Goal: Information Seeking & Learning: Learn about a topic

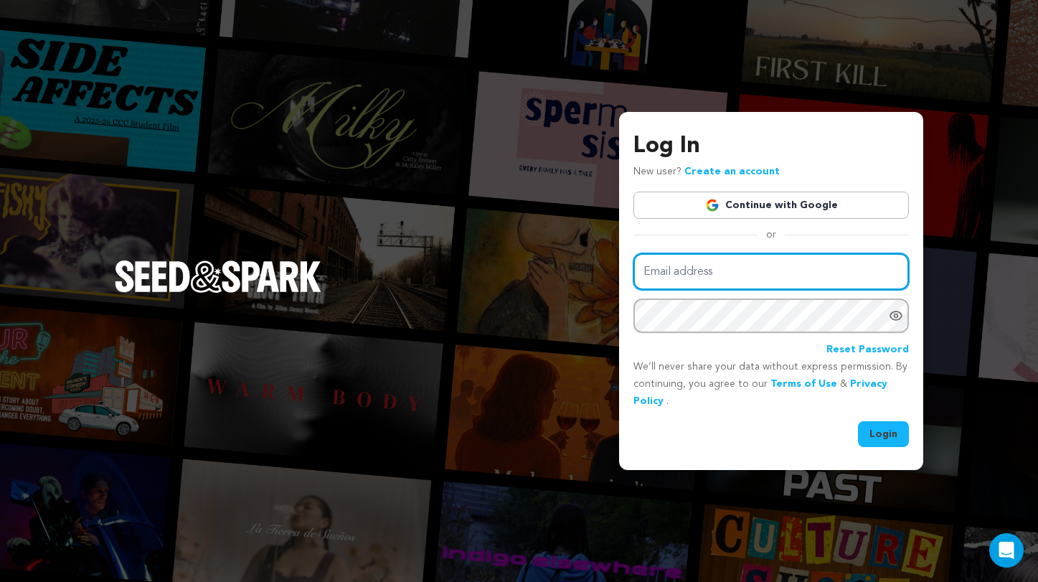
type input "[EMAIL_ADDRESS][DOMAIN_NAME]"
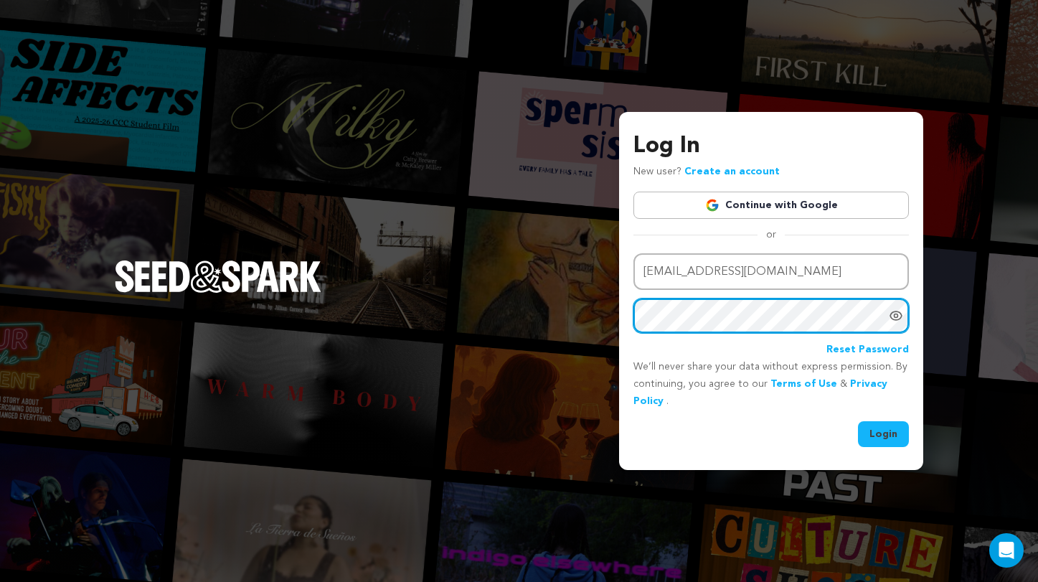
click at [884, 432] on button "Login" at bounding box center [883, 434] width 51 height 26
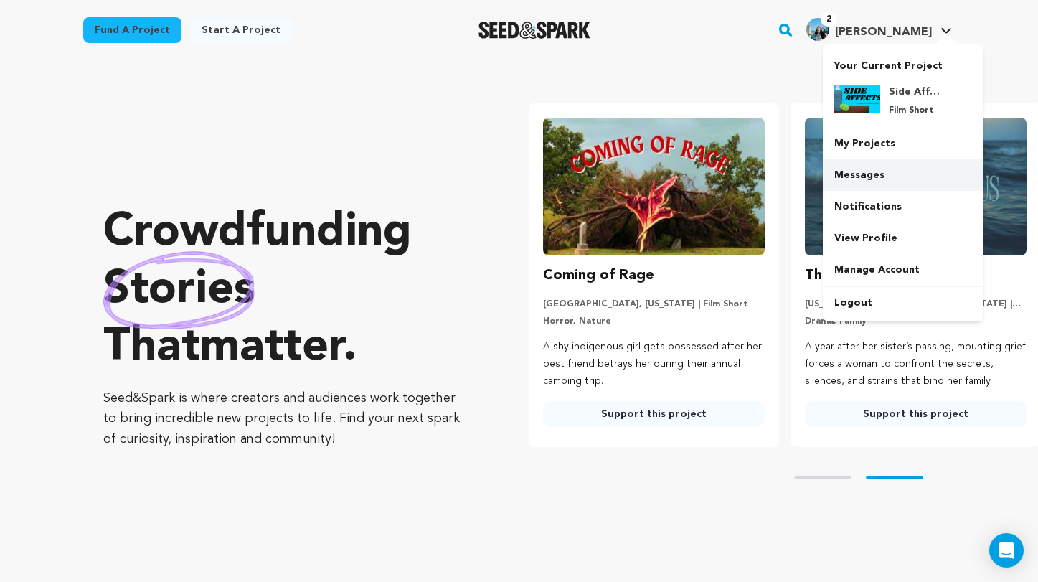
click at [898, 167] on link "Messages" at bounding box center [903, 175] width 161 height 32
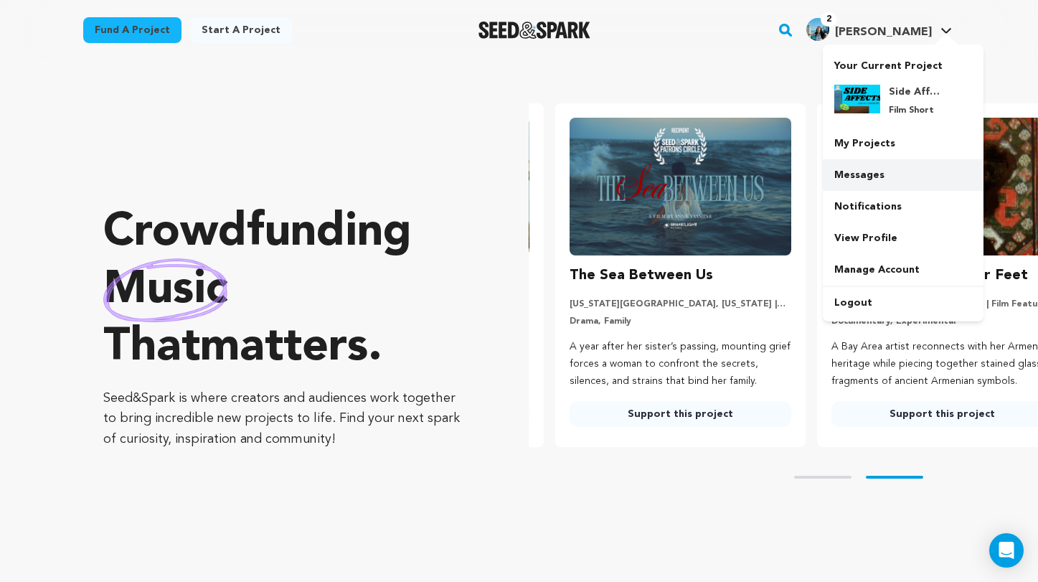
click at [868, 178] on link "Messages" at bounding box center [903, 175] width 161 height 32
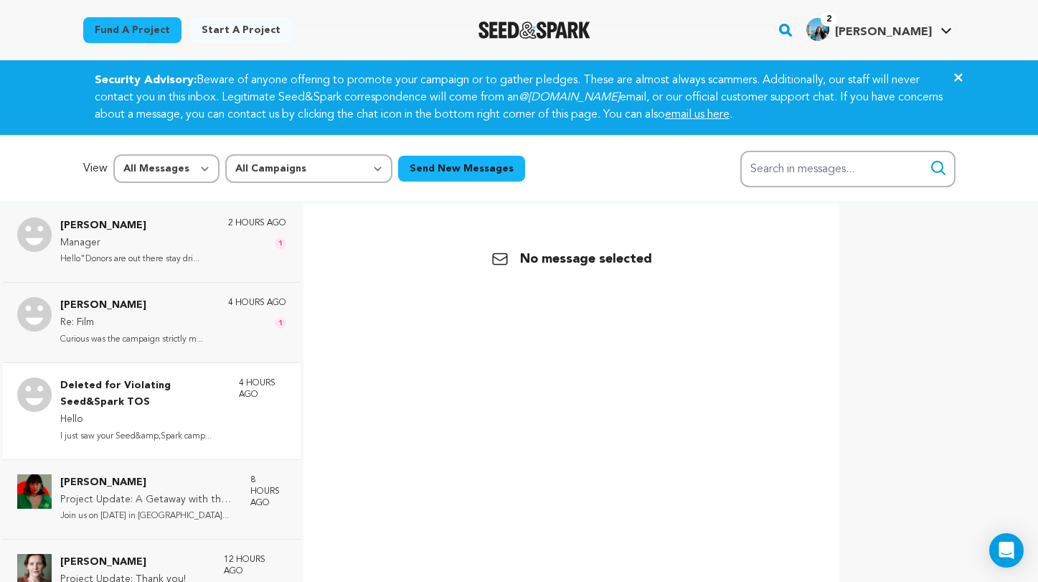
click at [192, 414] on p "Hello" at bounding box center [142, 419] width 164 height 17
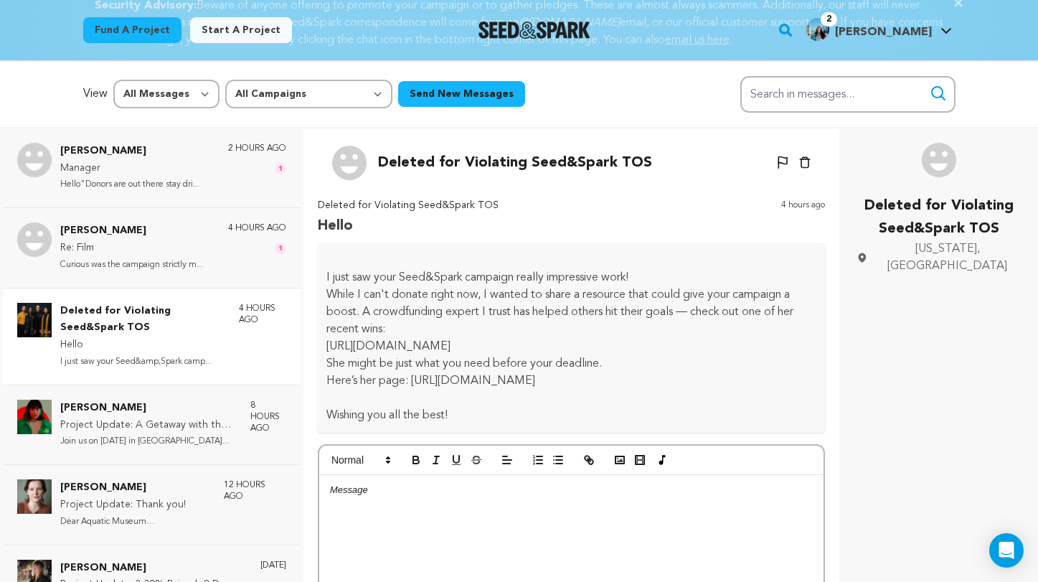
scroll to position [60, 0]
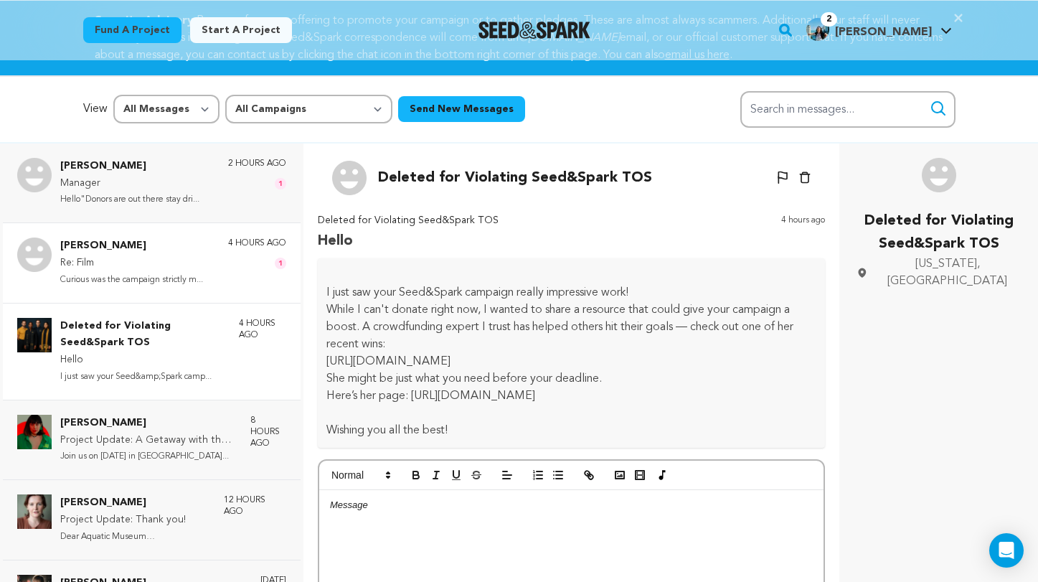
click at [208, 265] on div "Samuel Eric Re: Film Curious was the campaign strictly m... 4 hours ago 1" at bounding box center [173, 263] width 226 height 50
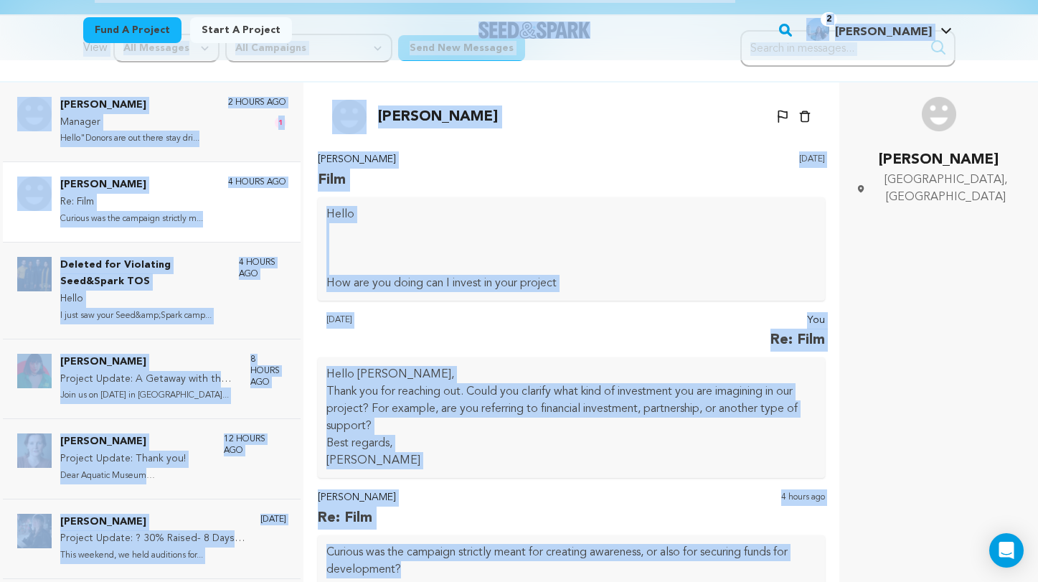
scroll to position [0, 0]
drag, startPoint x: 412, startPoint y: 450, endPoint x: 367, endPoint y: 105, distance: 348.1
click at [367, 105] on div "Back Samuel Eric Un-block Block user Delete conversation Hello Luisa" at bounding box center [572, 374] width 514 height 582
copy div "Samuel Eric Un-block Block user Delete conversation Samuel Eric Film 1 day ago …"
click at [680, 234] on p at bounding box center [572, 231] width 491 height 17
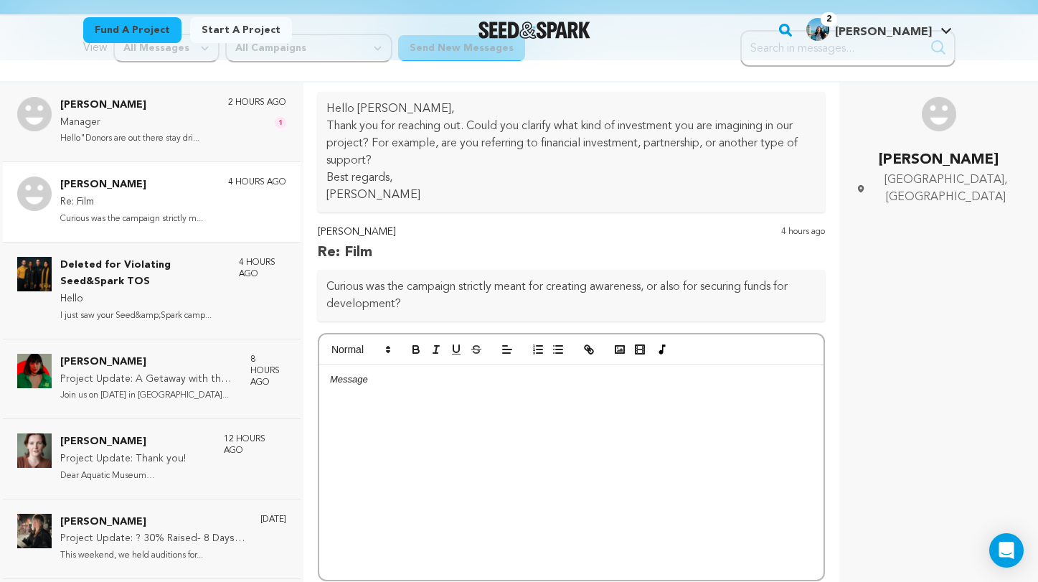
scroll to position [265, 0]
click at [410, 409] on div at bounding box center [571, 472] width 505 height 215
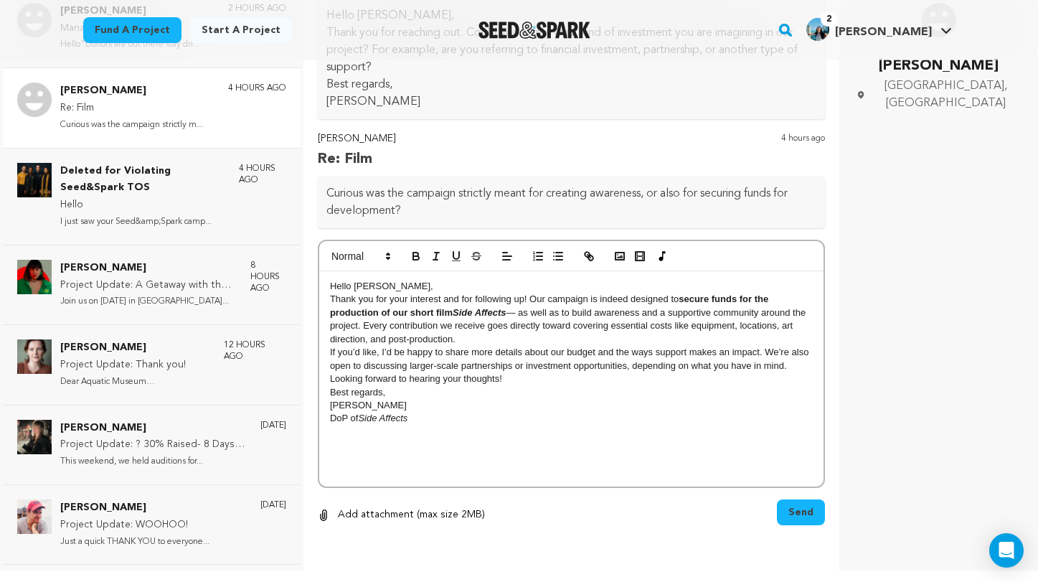
scroll to position [214, 0]
click at [805, 511] on span "Send" at bounding box center [801, 513] width 25 height 14
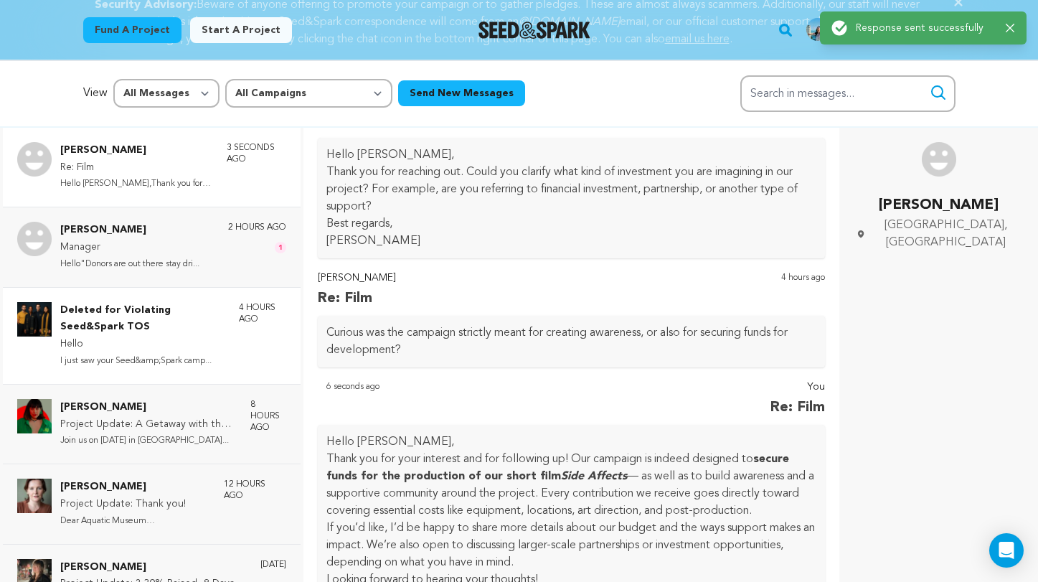
scroll to position [65, 0]
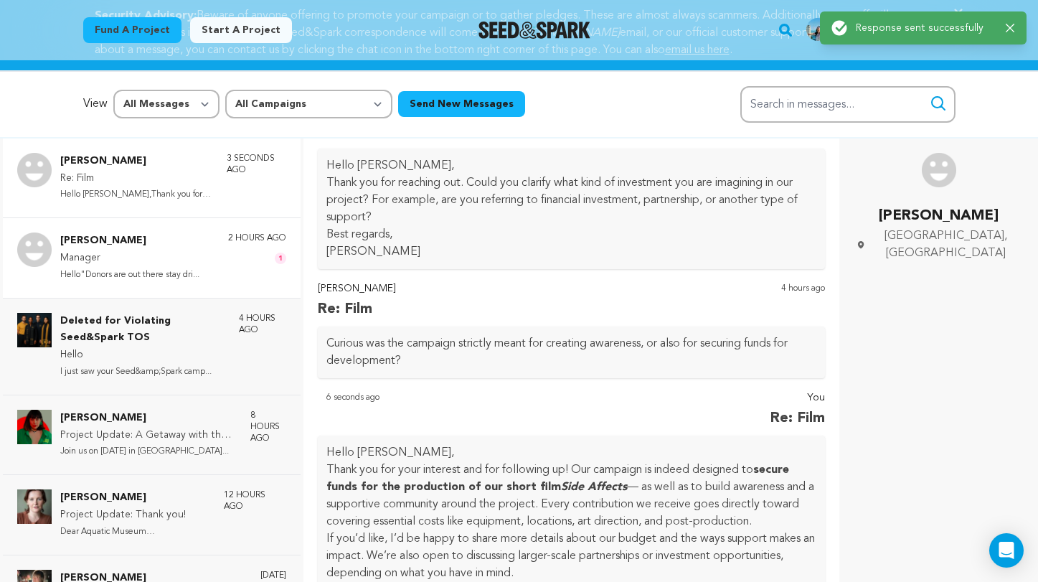
click at [187, 261] on p "Manager" at bounding box center [129, 258] width 139 height 17
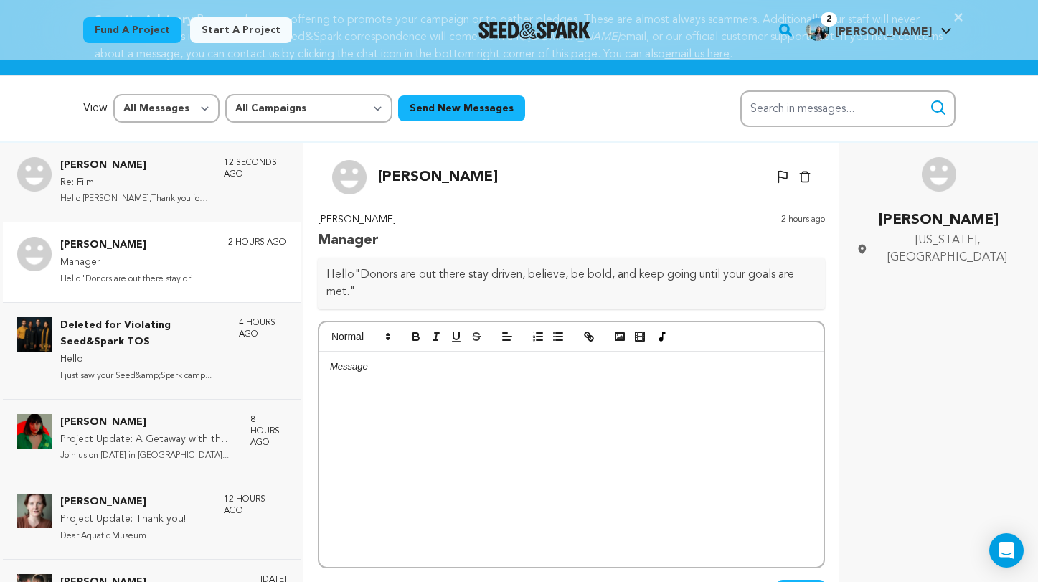
scroll to position [53, 0]
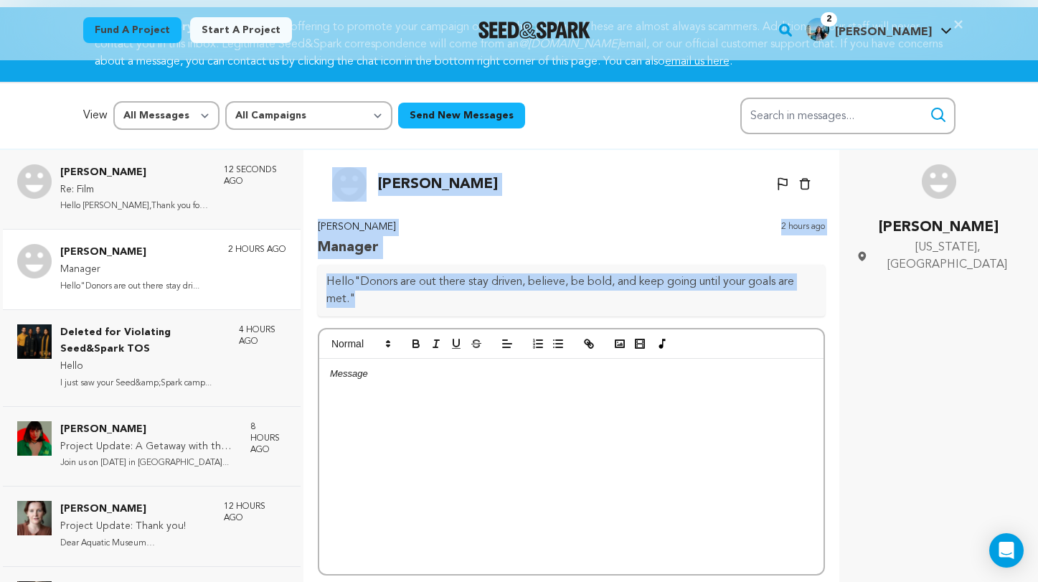
drag, startPoint x: 379, startPoint y: 295, endPoint x: 347, endPoint y: 179, distance: 119.8
click at [347, 179] on div "Back Sarah Joy Un-block Block user Delete conversation" at bounding box center [572, 441] width 514 height 582
copy div "Sarah Joy Un-block Block user Delete conversation Sarah Joy Manager 2 hours ago…"
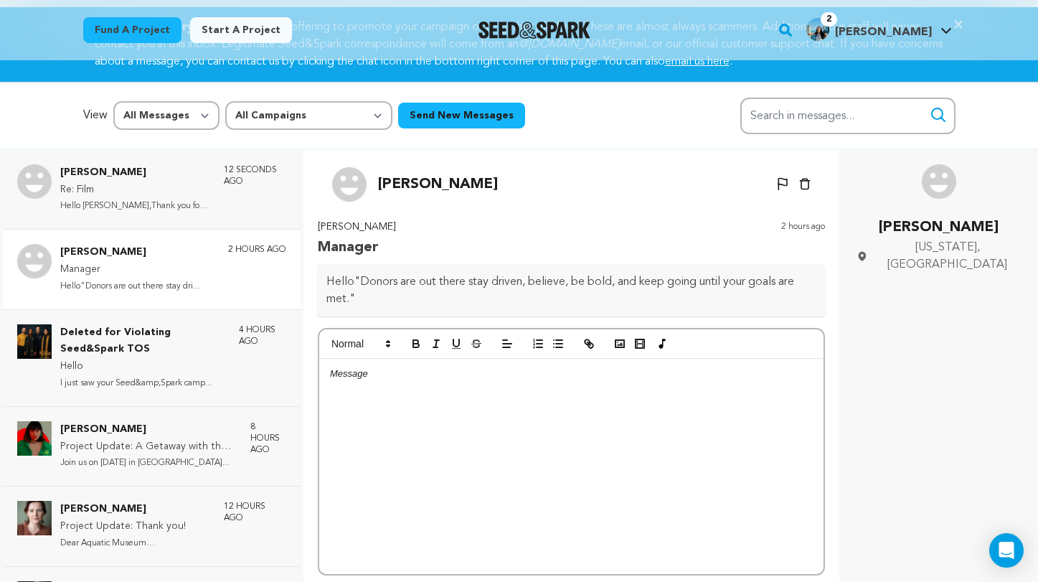
click at [439, 399] on div at bounding box center [571, 466] width 505 height 215
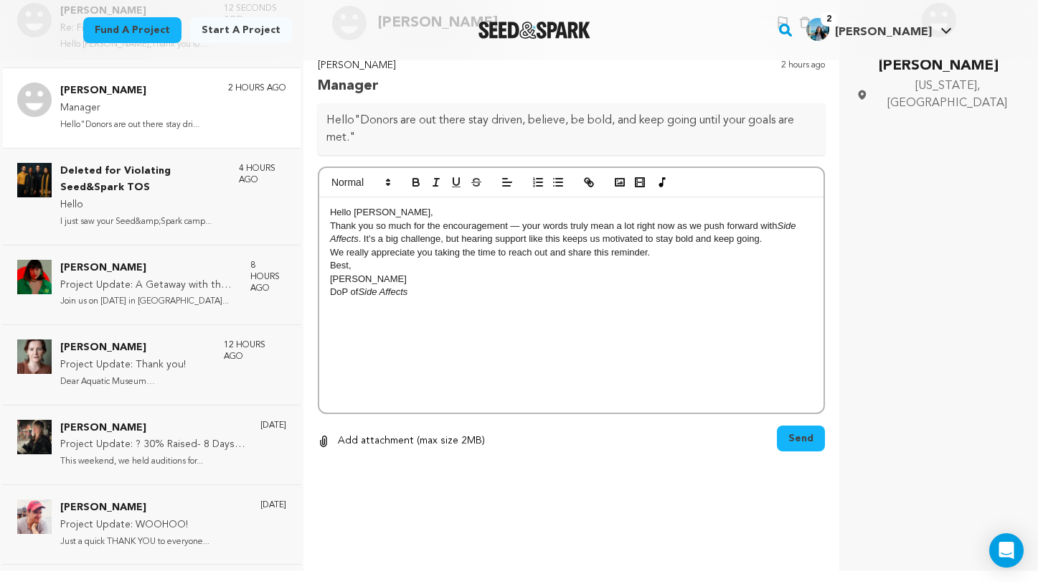
scroll to position [214, 0]
click at [804, 436] on span "Send" at bounding box center [801, 439] width 25 height 14
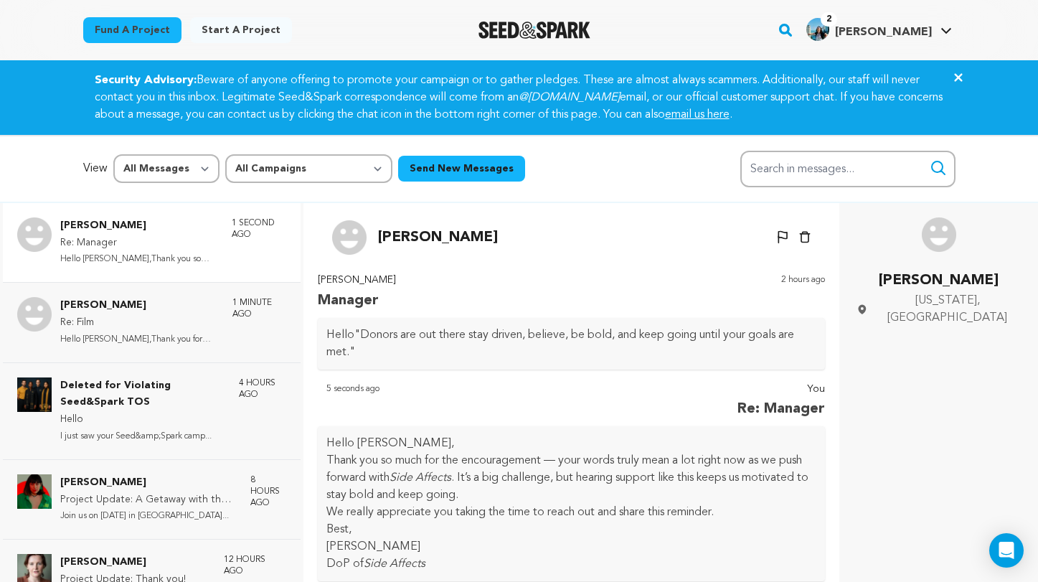
scroll to position [0, 0]
click at [794, 29] on rect "button" at bounding box center [785, 30] width 17 height 17
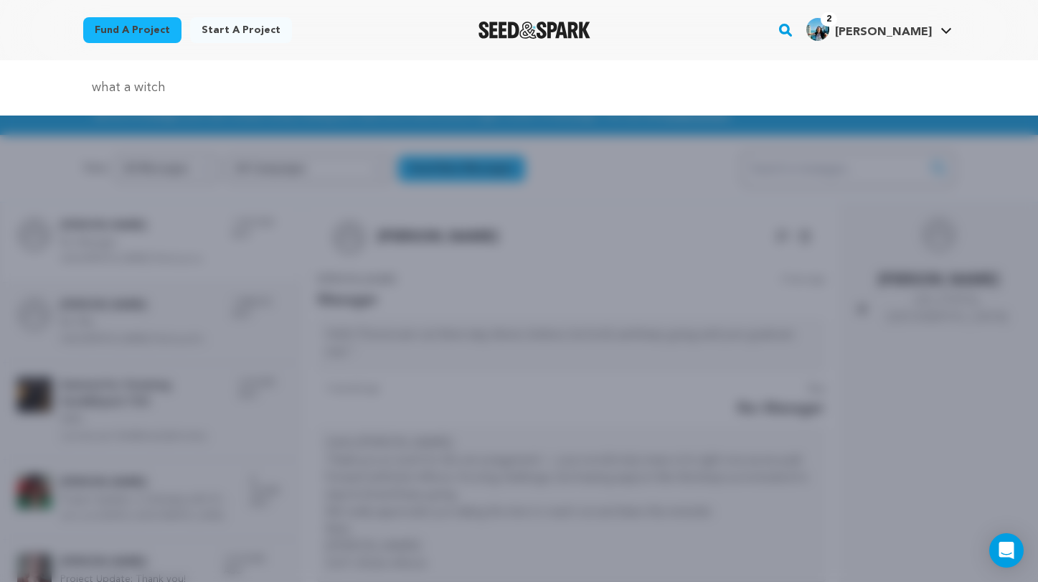
type input "what a witch"
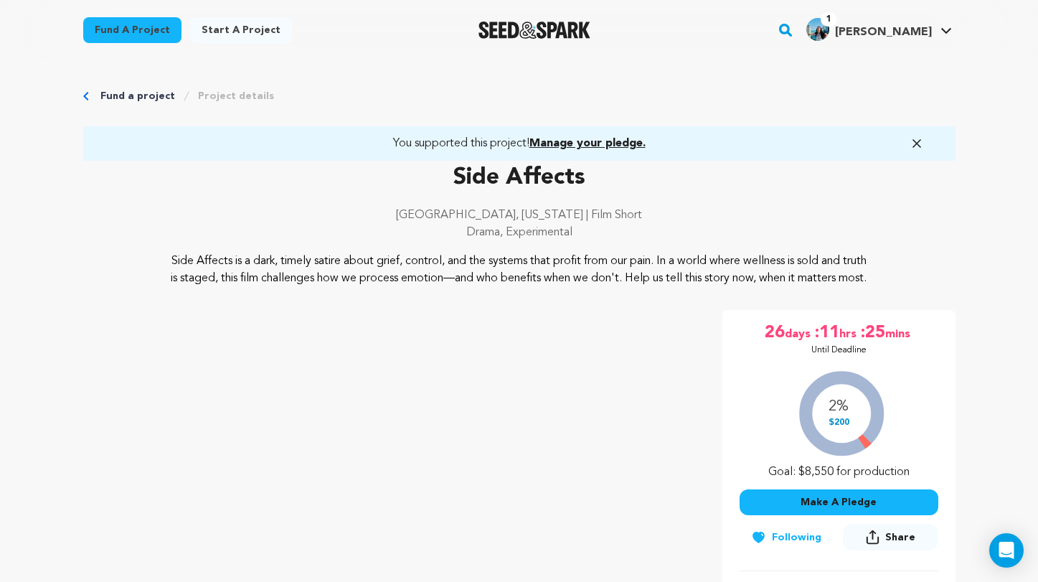
scroll to position [470, 0]
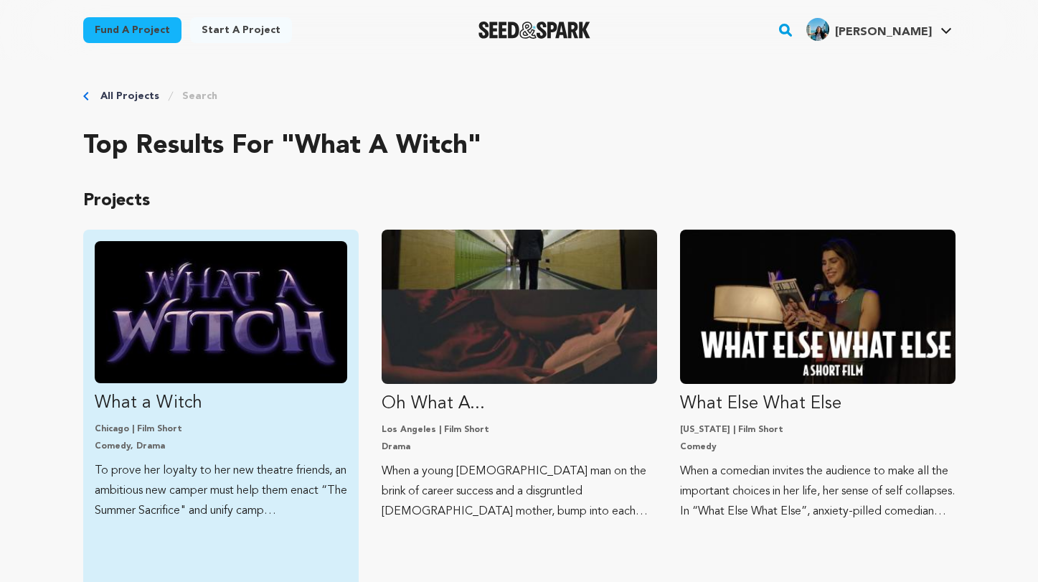
click at [273, 333] on img "Fund What a Witch" at bounding box center [221, 312] width 253 height 142
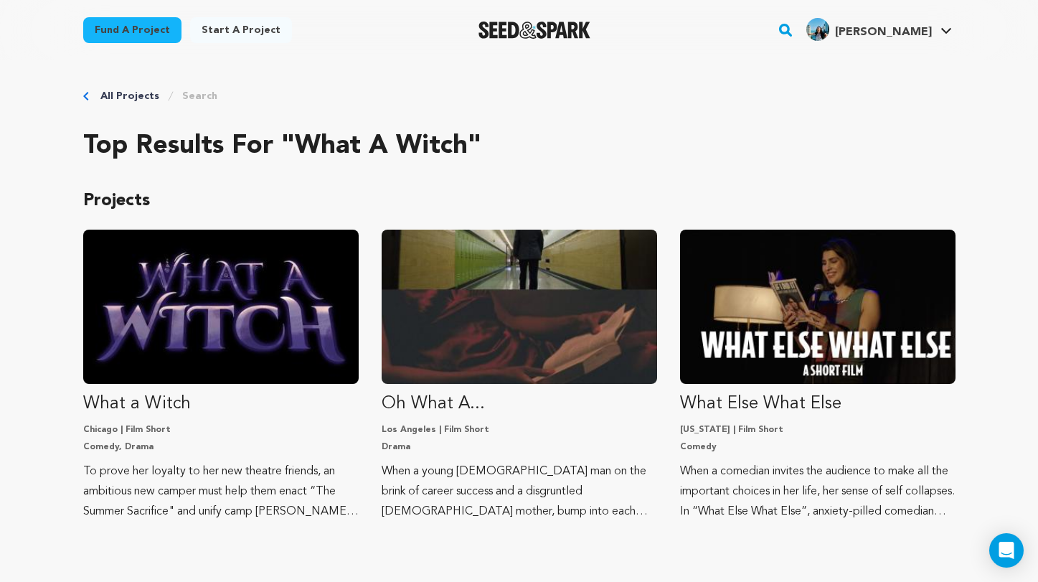
click at [154, 32] on link "Fund a project" at bounding box center [132, 30] width 98 height 26
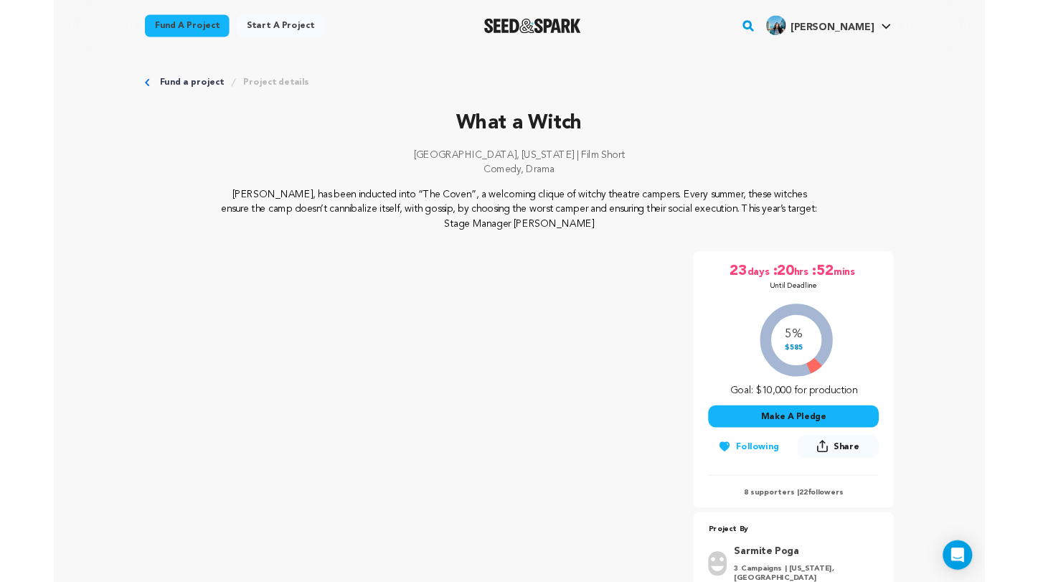
scroll to position [266, 0]
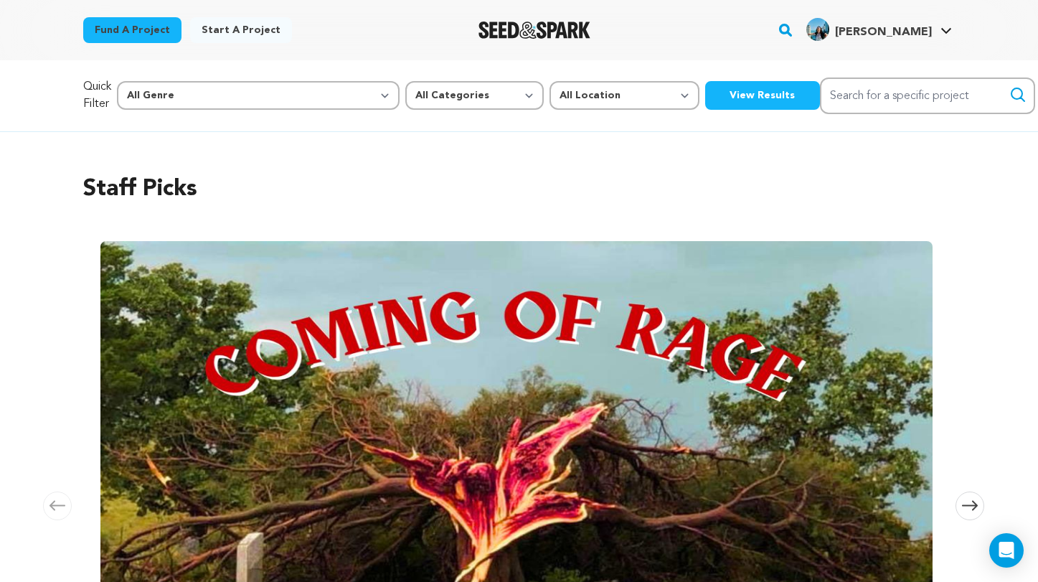
click at [705, 95] on button "View Results" at bounding box center [762, 95] width 115 height 29
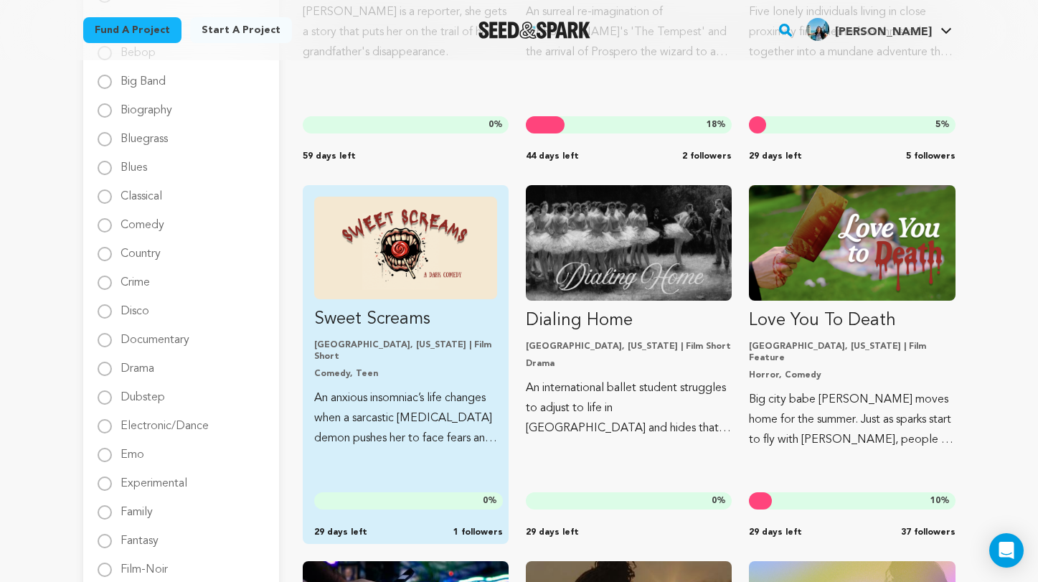
scroll to position [438, 0]
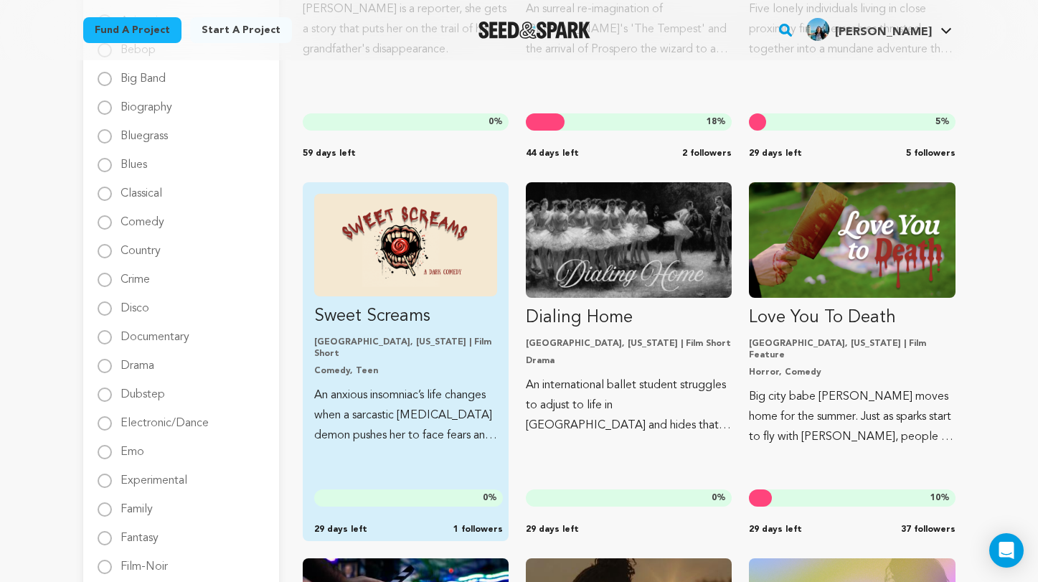
click at [389, 320] on p "Sweet Screams" at bounding box center [405, 316] width 183 height 23
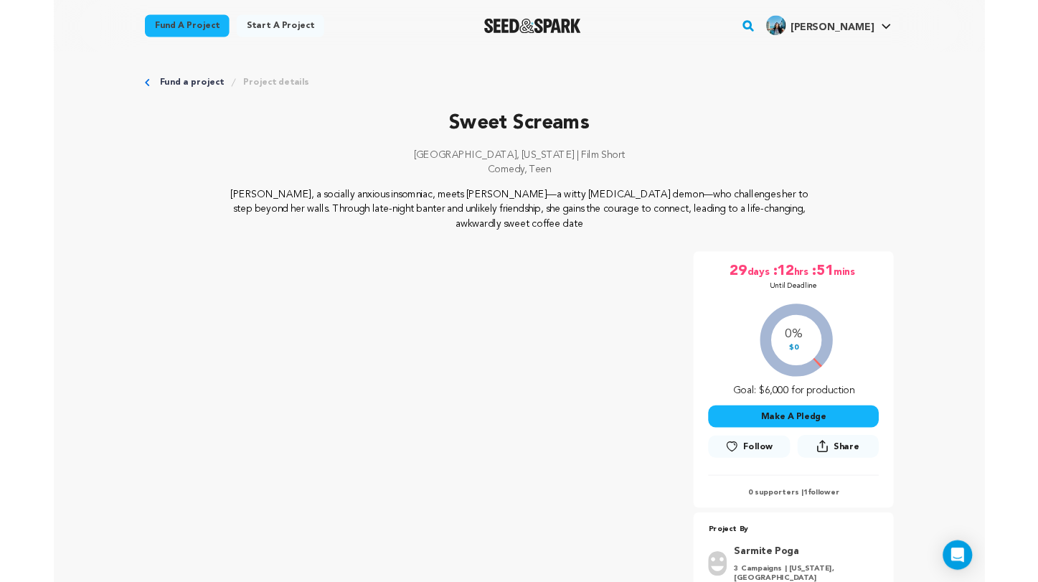
scroll to position [192, 0]
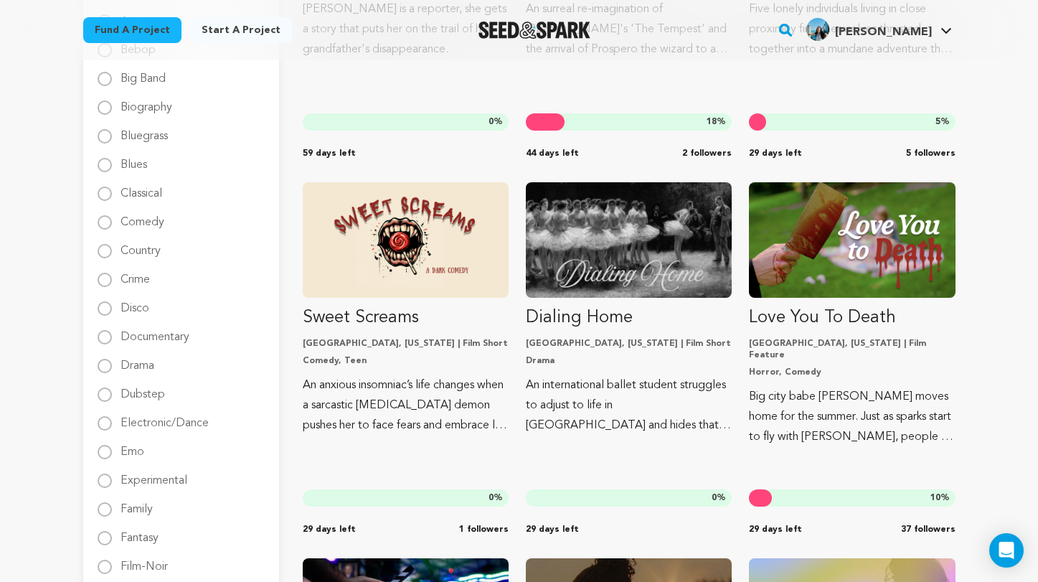
scroll to position [438, 0]
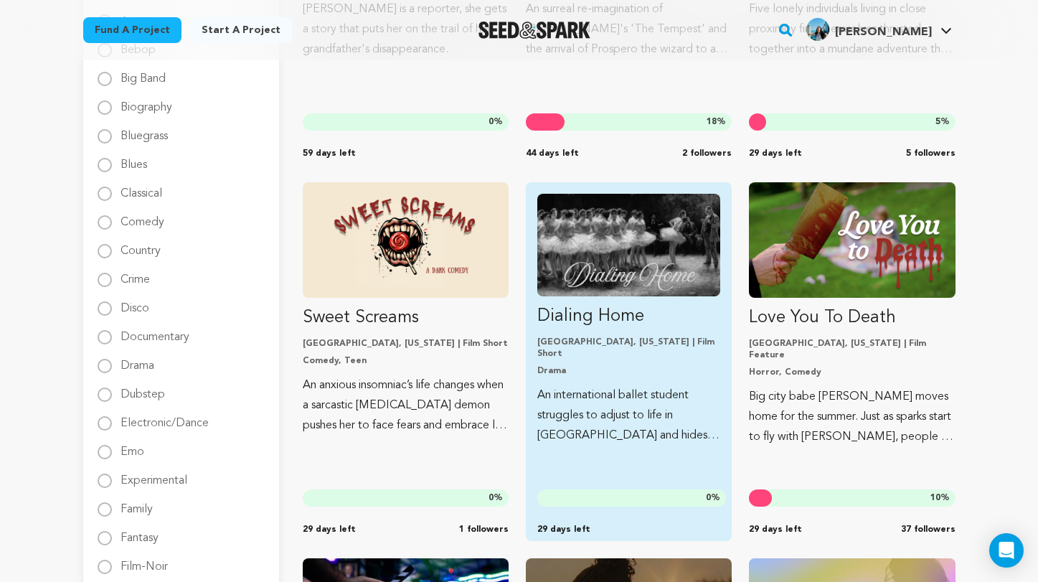
click at [682, 348] on p "Chicago, Illinois | Film Short" at bounding box center [628, 348] width 183 height 23
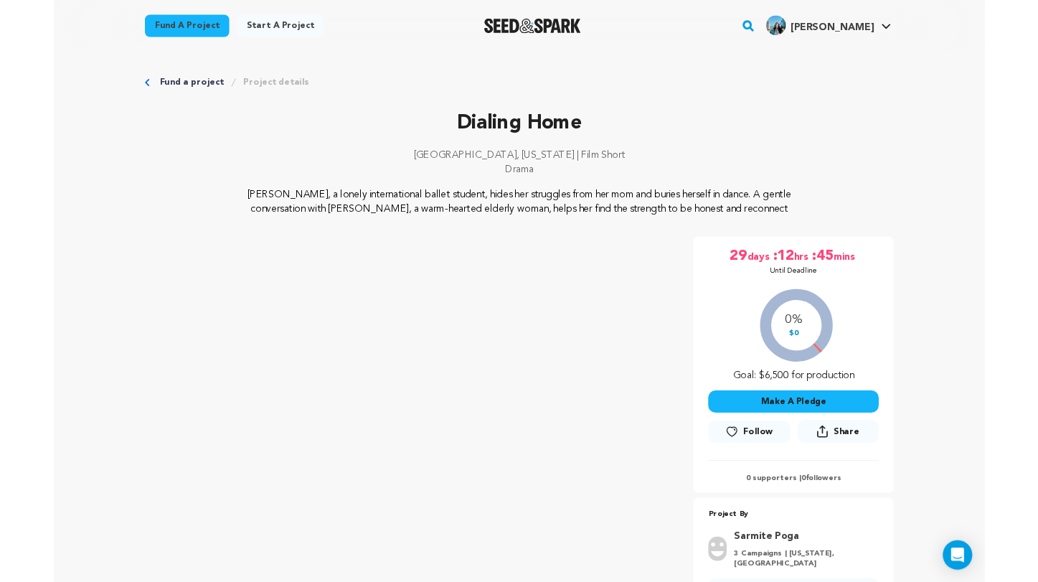
scroll to position [174, 0]
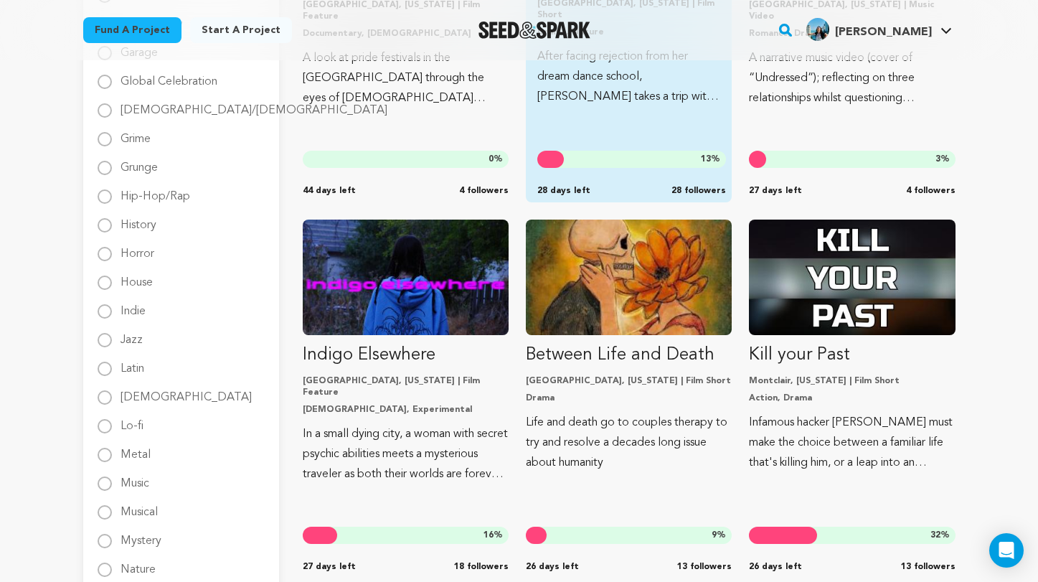
scroll to position [1194, 0]
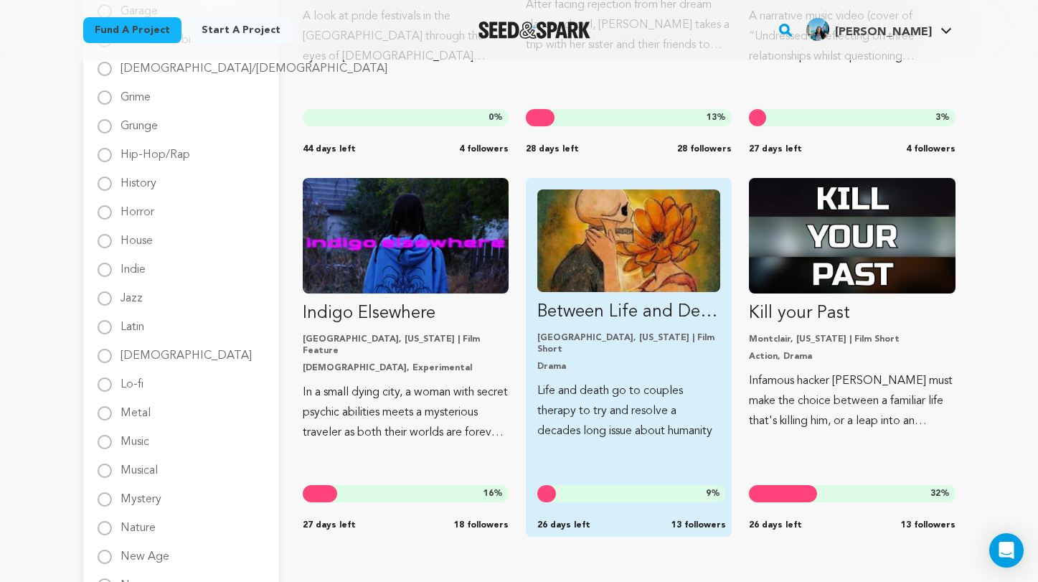
click at [693, 361] on p "Drama" at bounding box center [628, 366] width 183 height 11
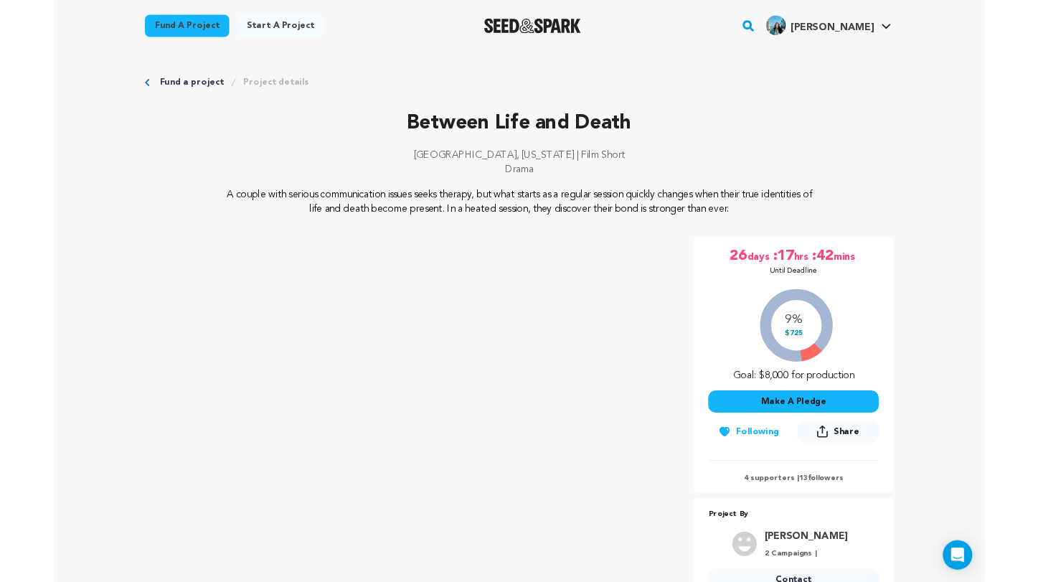
scroll to position [202, 0]
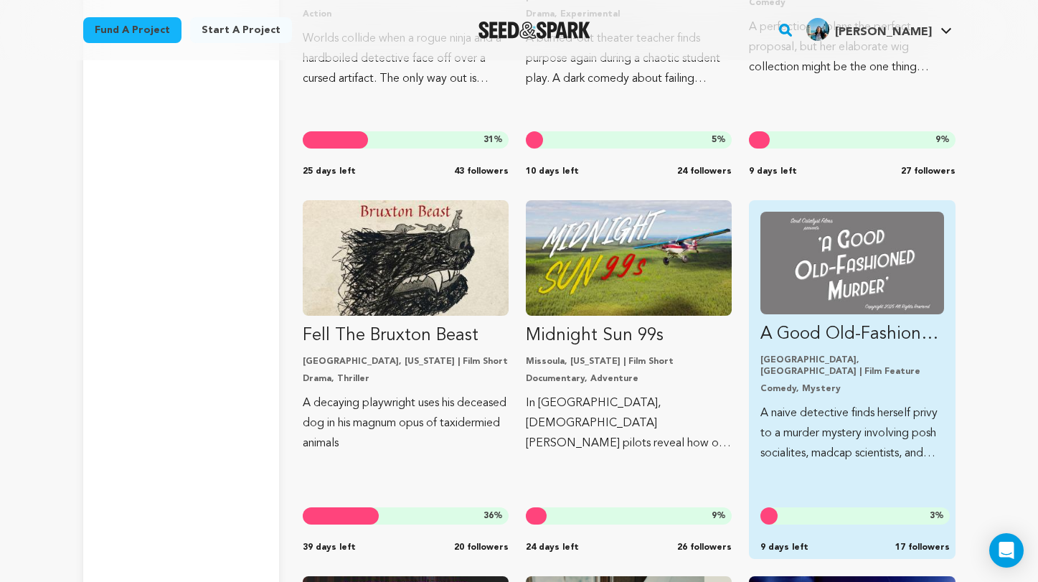
scroll to position [12639, 0]
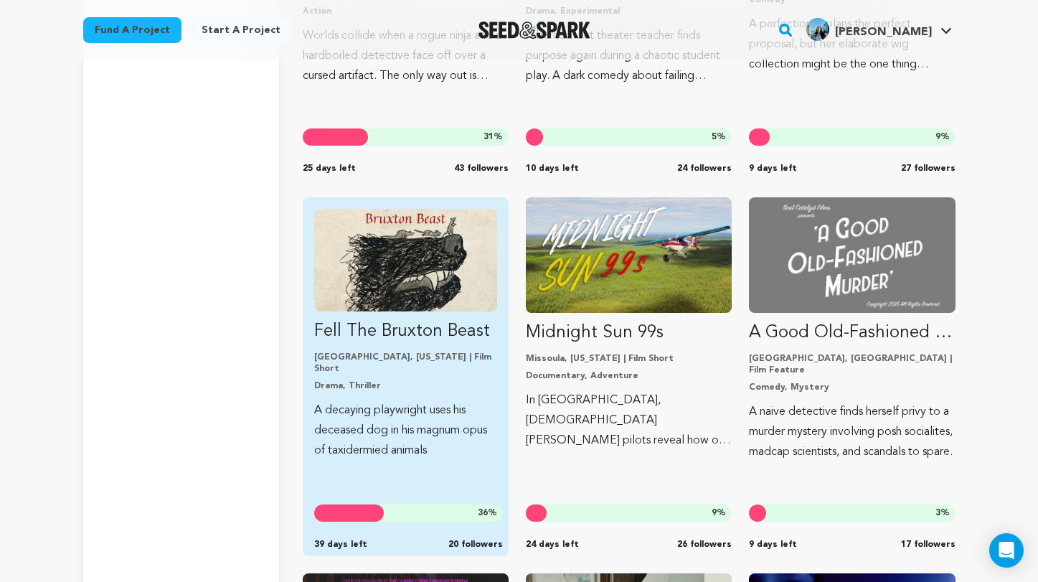
click at [433, 269] on img "Fund Fell The Bruxton Beast" at bounding box center [405, 260] width 183 height 103
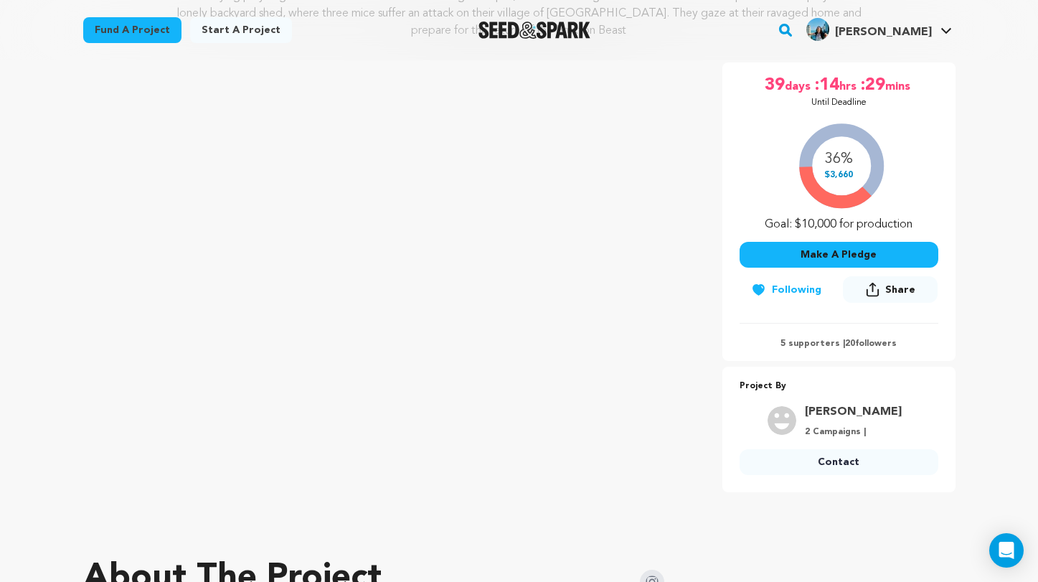
scroll to position [230, 0]
click at [120, 30] on link "Fund a project" at bounding box center [132, 30] width 98 height 26
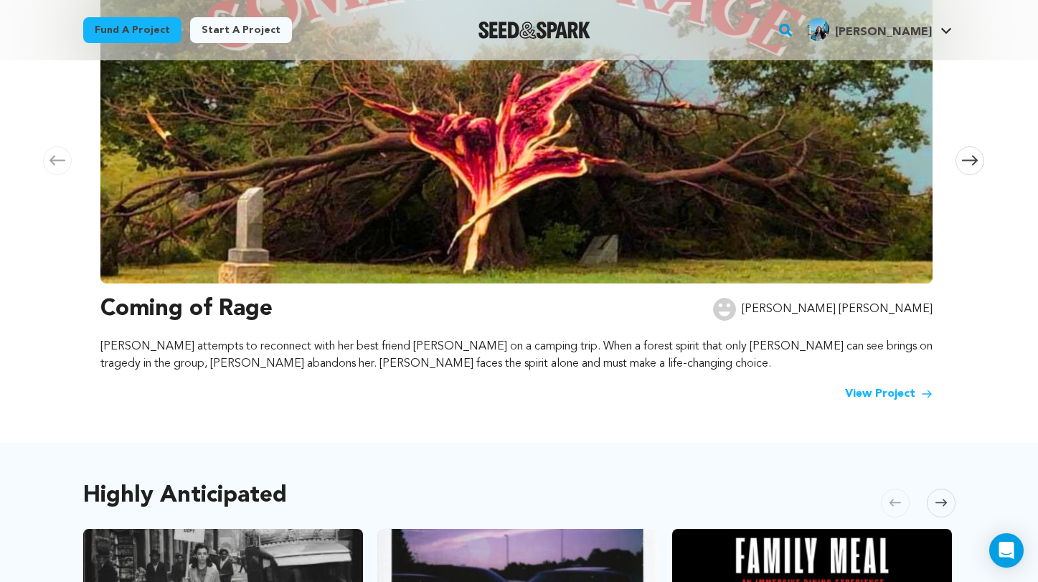
scroll to position [339, 0]
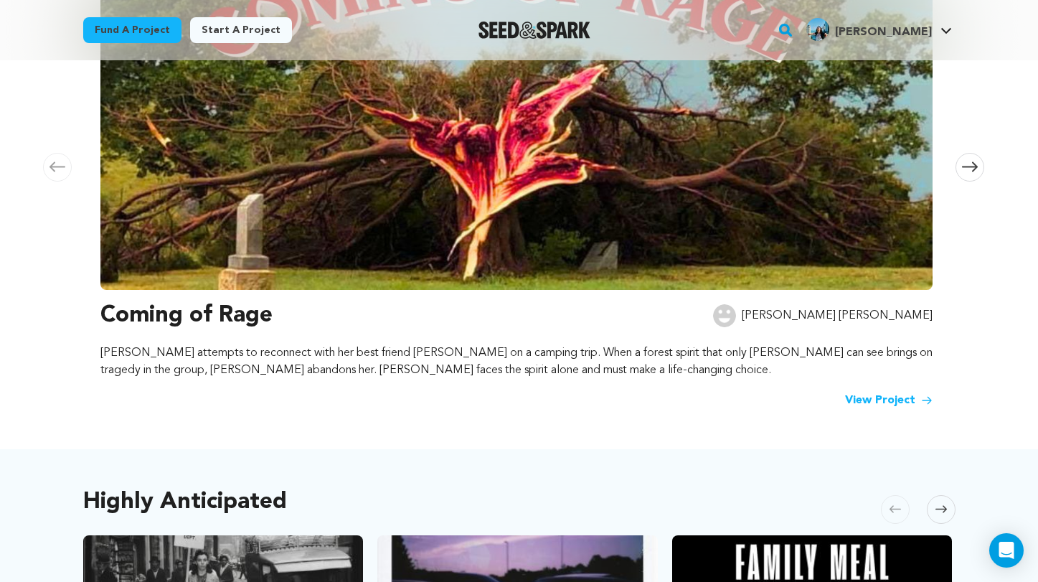
click at [691, 239] on img at bounding box center [516, 96] width 832 height 388
click at [653, 186] on img at bounding box center [516, 96] width 832 height 388
click at [885, 399] on link "View Project" at bounding box center [889, 400] width 88 height 17
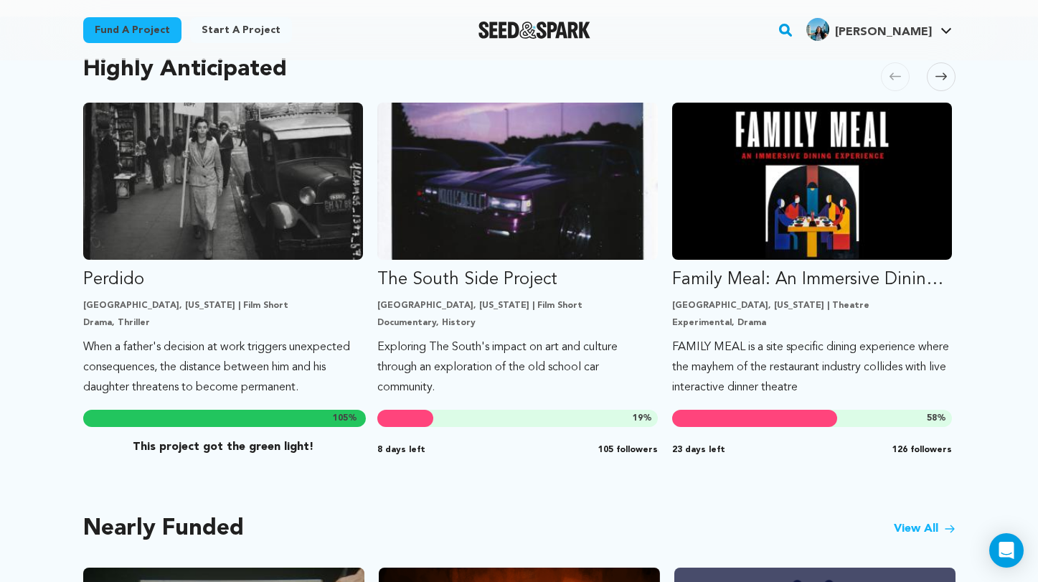
scroll to position [767, 0]
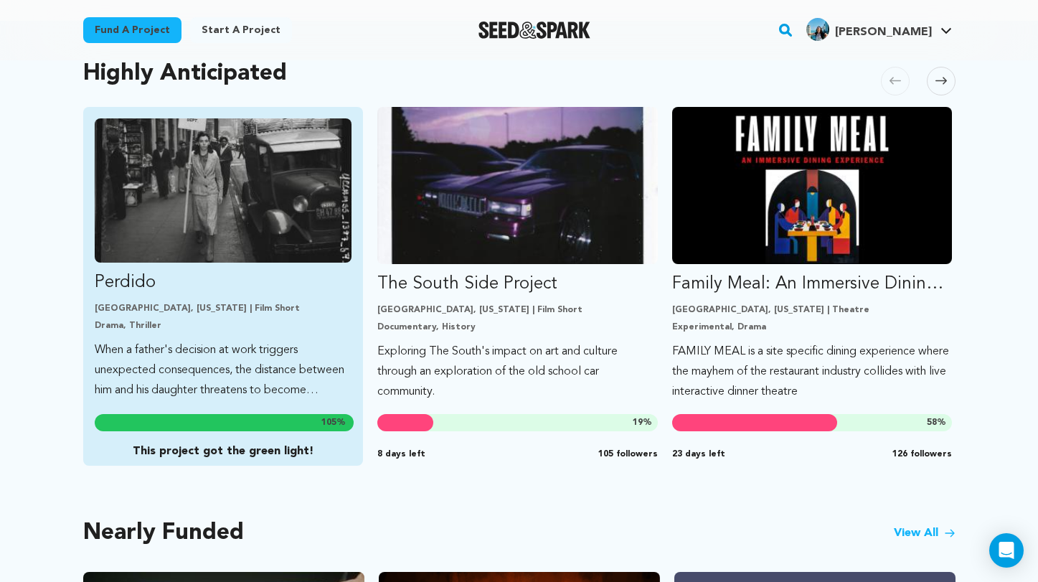
click at [250, 236] on img "Fund Perdido" at bounding box center [224, 190] width 258 height 144
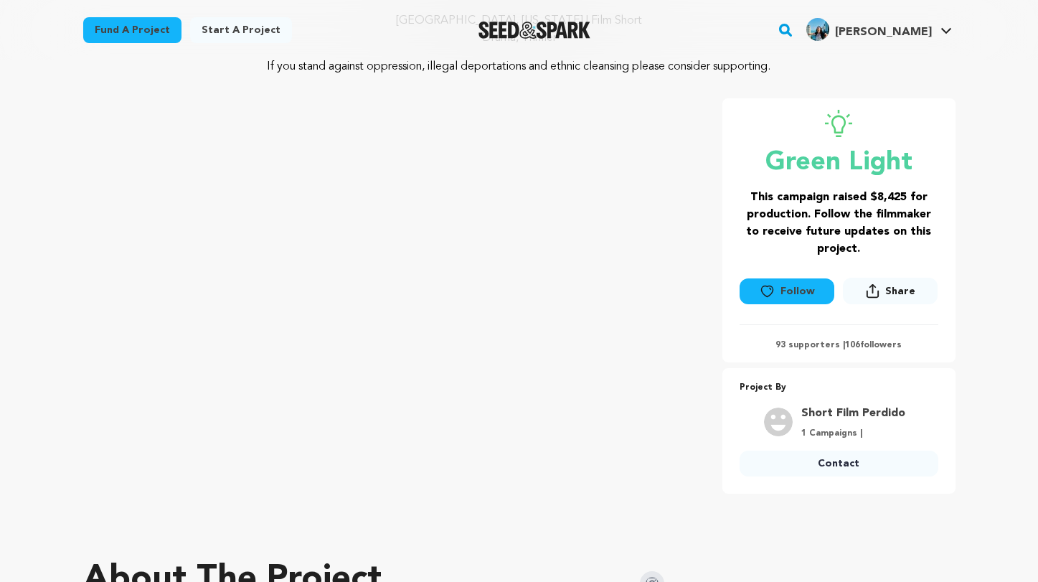
scroll to position [151, 0]
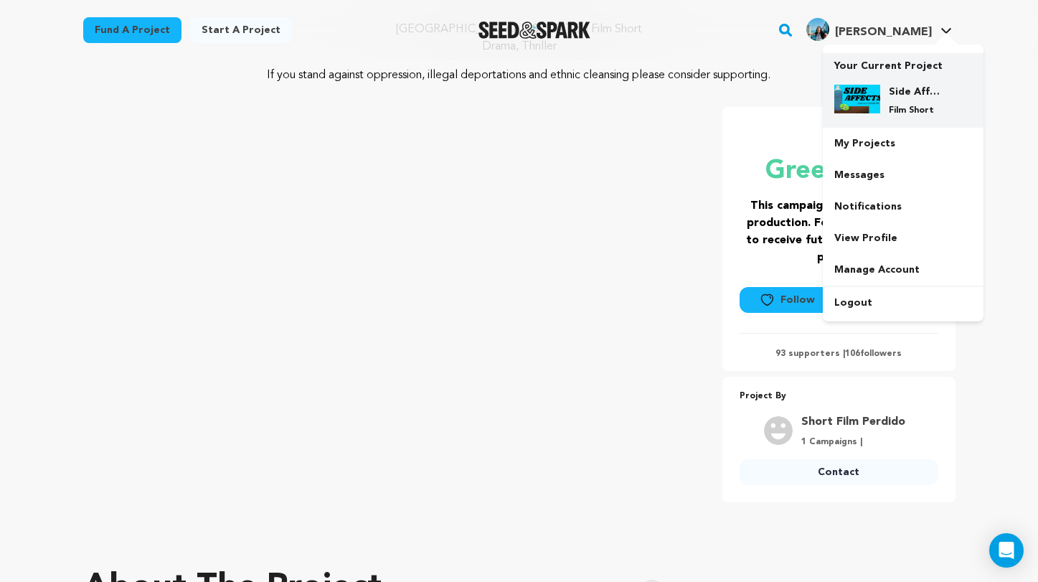
click at [894, 97] on h4 "Side Affects" at bounding box center [915, 92] width 52 height 14
